Goal: Task Accomplishment & Management: Use online tool/utility

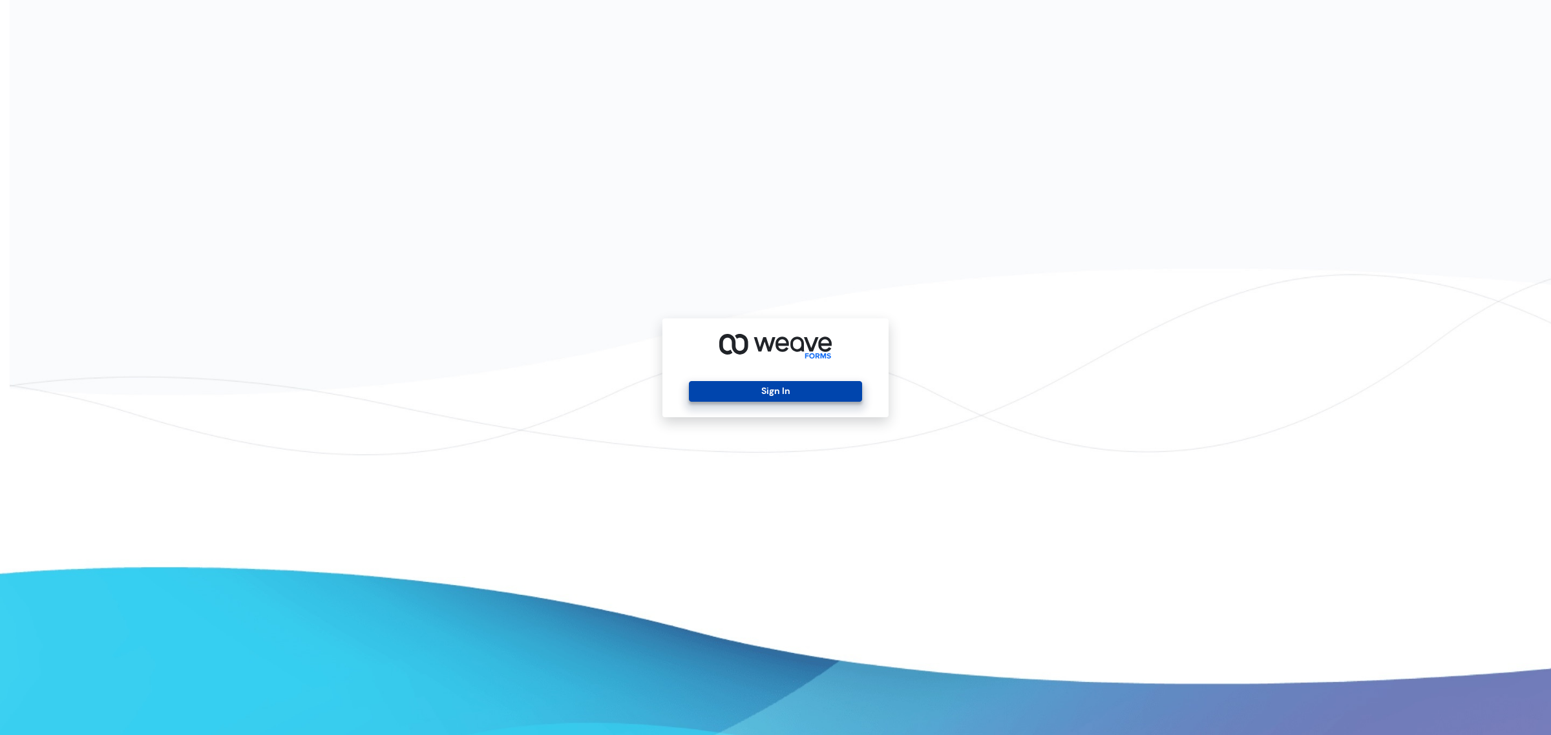
click at [759, 389] on button "Sign In" at bounding box center [775, 391] width 173 height 21
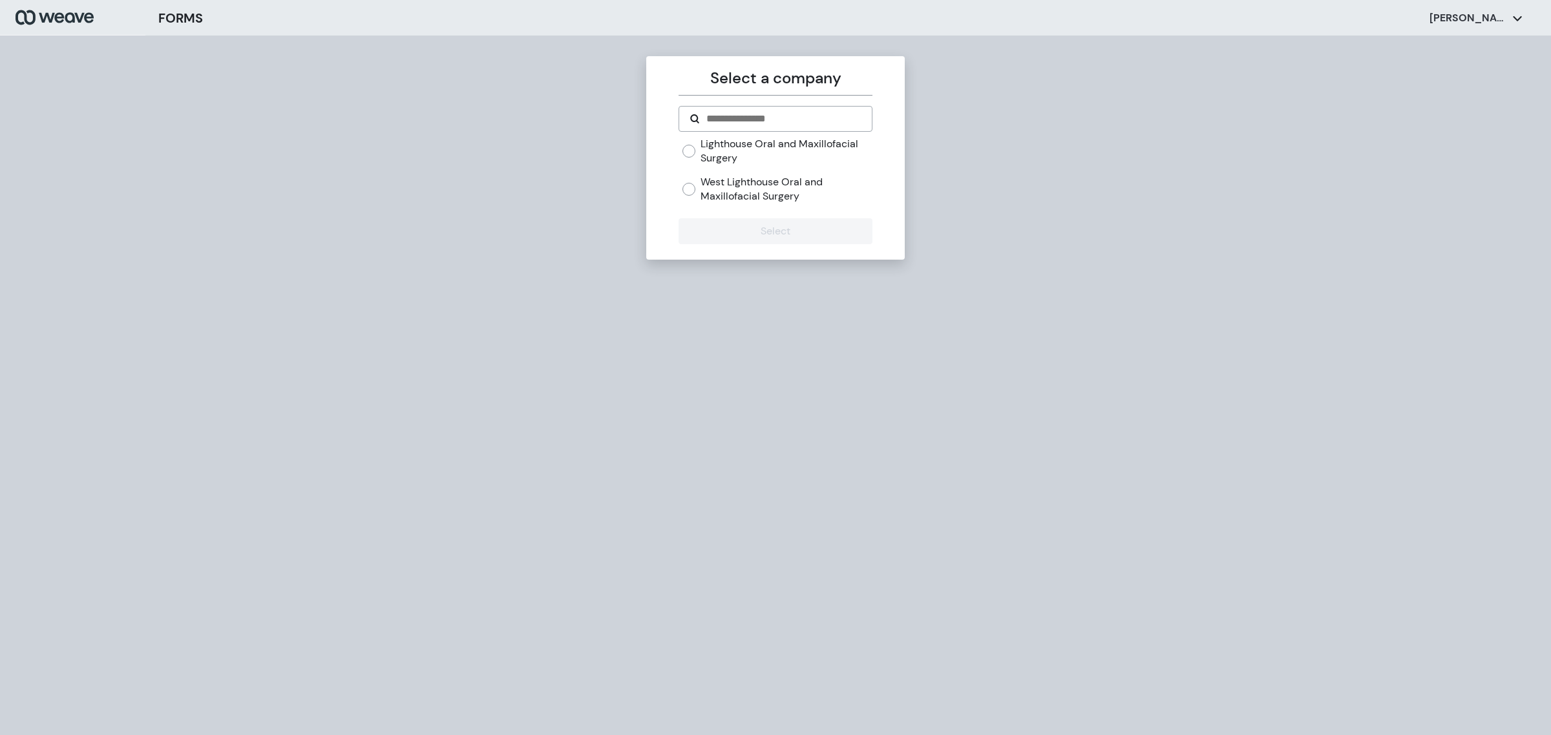
drag, startPoint x: 751, startPoint y: 188, endPoint x: 743, endPoint y: 225, distance: 37.6
click at [751, 188] on label "West Lighthouse Oral and Maxillofacial Surgery" at bounding box center [785, 189] width 171 height 28
click at [742, 233] on button "Select" at bounding box center [774, 231] width 193 height 26
